Goal: Information Seeking & Learning: Find specific fact

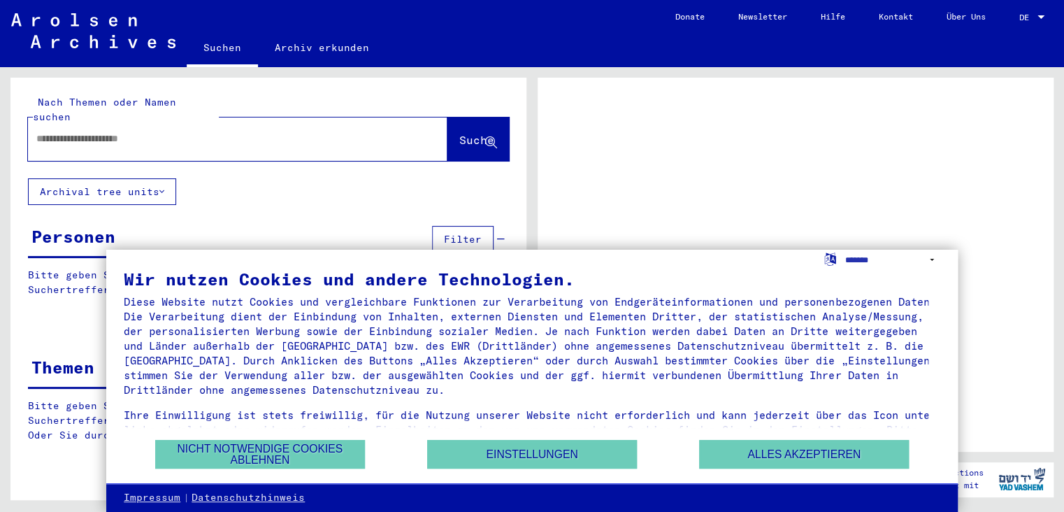
scroll to position [34, 0]
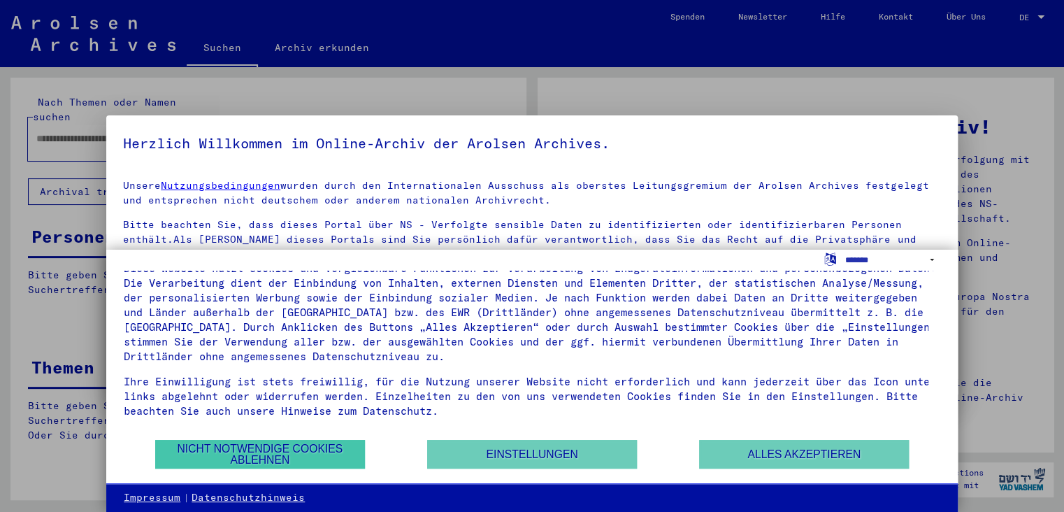
scroll to position [34, 0]
click at [256, 452] on button "Nicht notwendige Cookies ablehnen" at bounding box center [260, 454] width 210 height 29
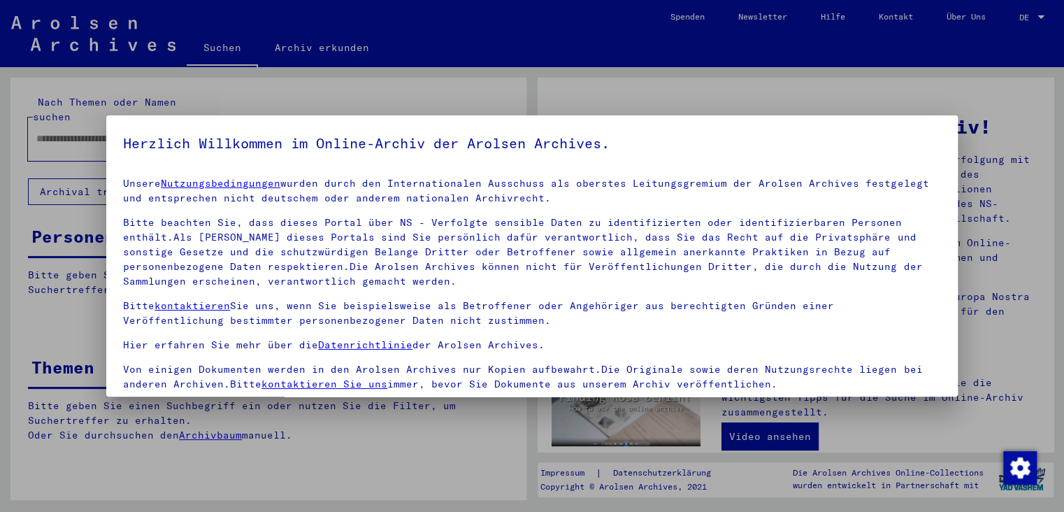
scroll to position [121, 0]
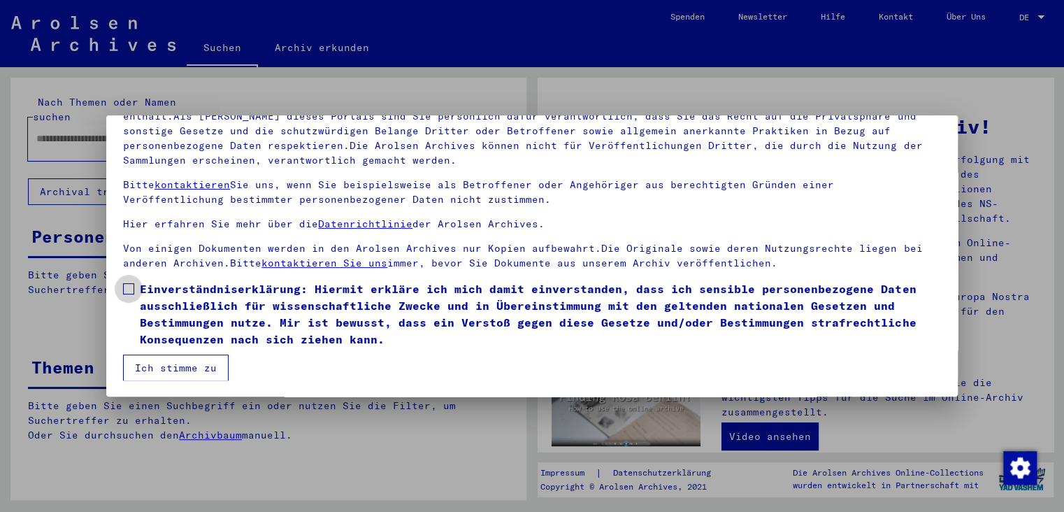
click at [129, 288] on span at bounding box center [128, 288] width 11 height 11
click at [163, 366] on button "Ich stimme zu" at bounding box center [176, 367] width 106 height 27
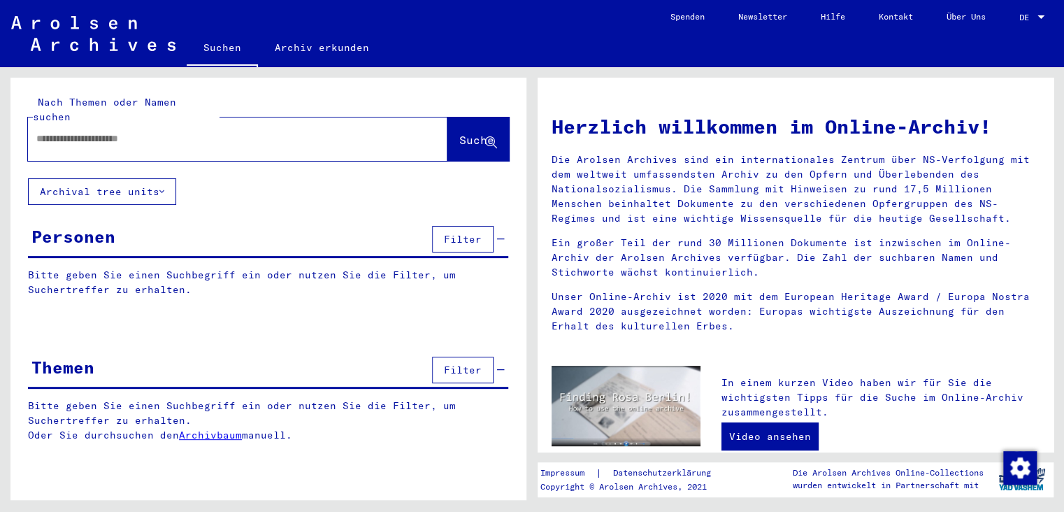
click at [98, 131] on input "text" at bounding box center [220, 138] width 369 height 15
type input "**********"
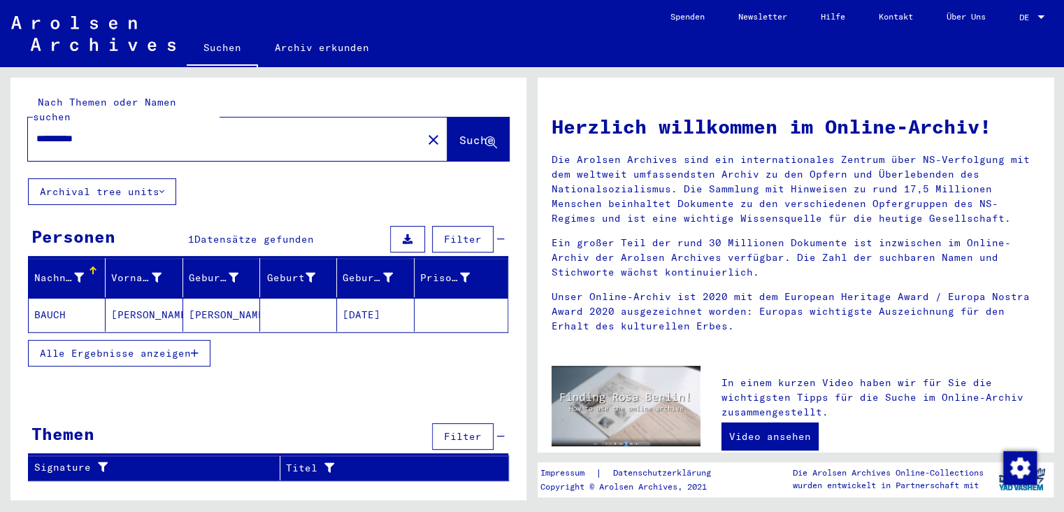
click at [51, 299] on mat-cell "BAUCH" at bounding box center [67, 315] width 77 height 34
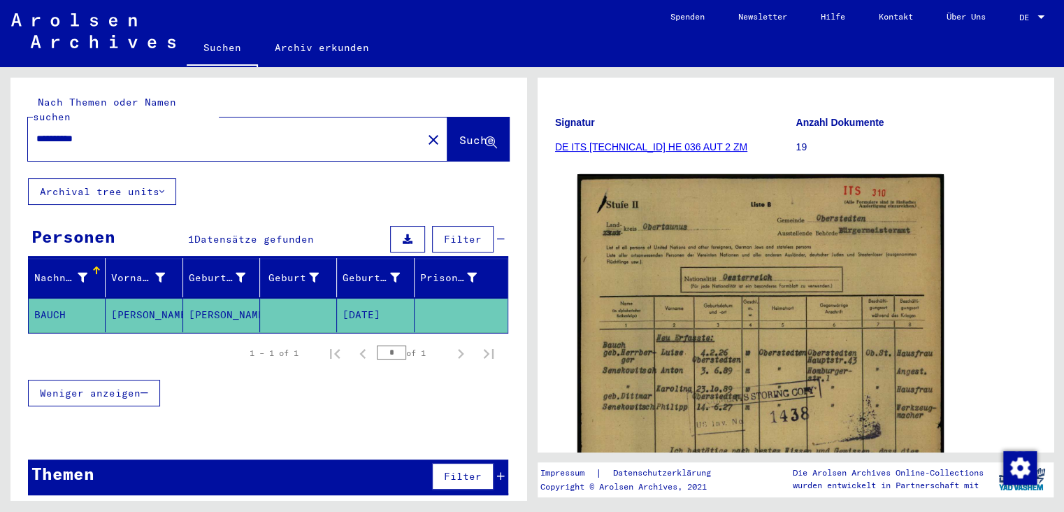
scroll to position [231, 0]
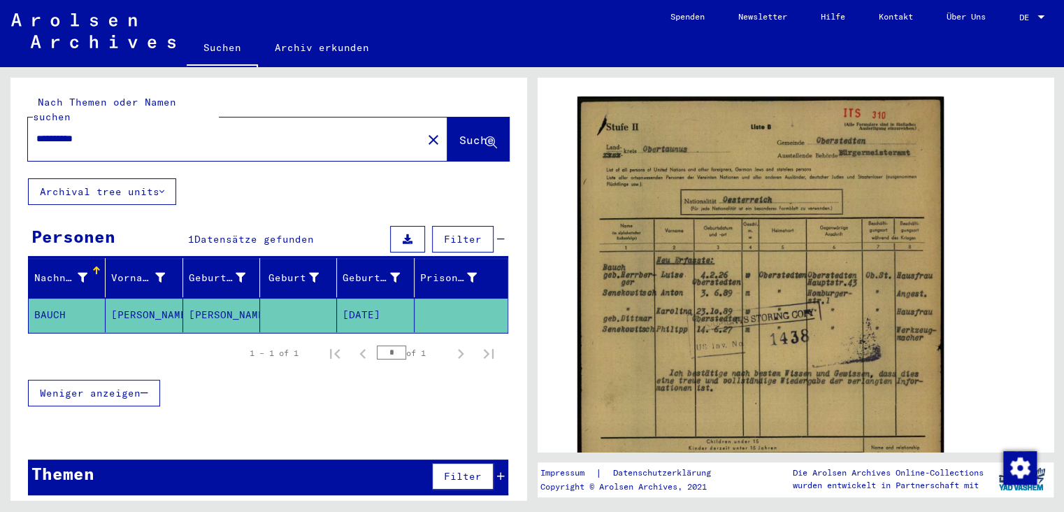
click at [103, 28] on img at bounding box center [93, 30] width 164 height 35
